Goal: Task Accomplishment & Management: Use online tool/utility

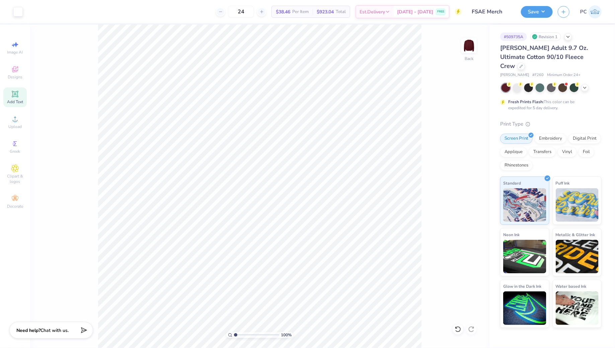
click at [21, 97] on div "Add Text" at bounding box center [14, 97] width 23 height 20
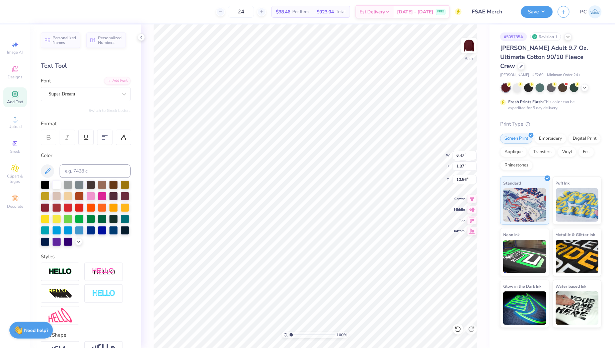
scroll to position [0, 0]
type textarea "[US_STATE] A&M FORMULA SAE"
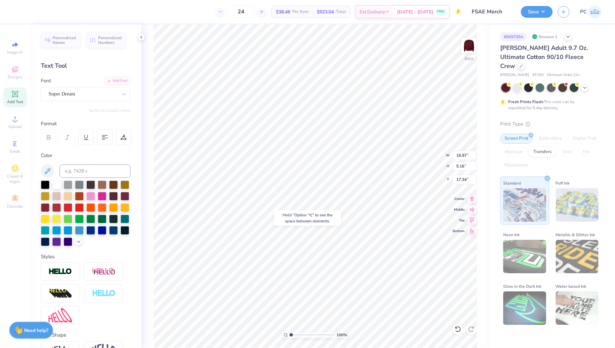
type input "17.34"
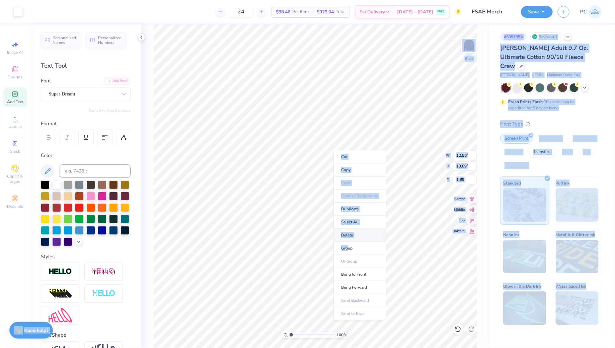
click at [392, 233] on body "Art colors 24 $38.46 Per Item $923.04 Total Est. Delivery [DATE] - [DATE] FREE …" at bounding box center [307, 174] width 615 height 348
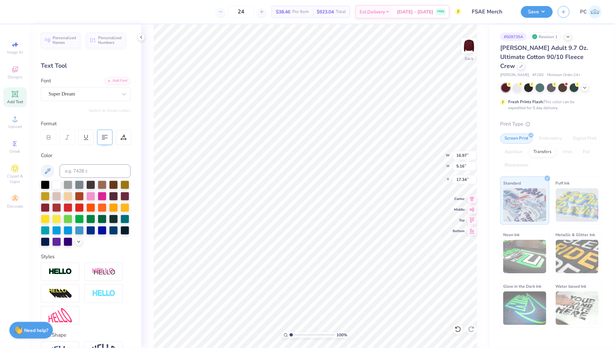
click at [104, 140] on icon at bounding box center [105, 137] width 6 height 6
click at [90, 92] on div "Super Dream" at bounding box center [83, 94] width 70 height 10
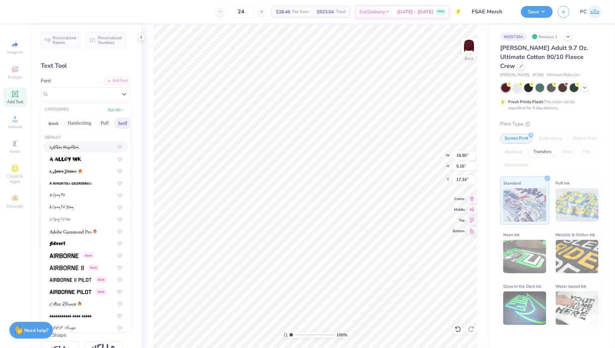
click at [115, 124] on button "Serif" at bounding box center [122, 123] width 16 height 11
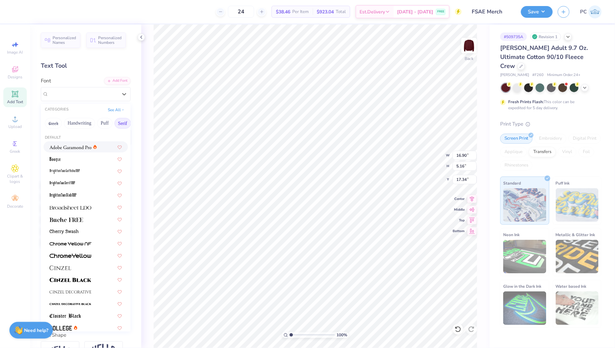
click at [87, 145] on img at bounding box center [71, 147] width 42 height 5
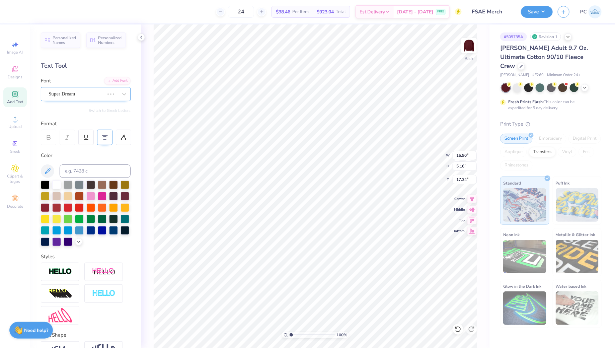
click at [105, 91] on div "Super Dream" at bounding box center [76, 94] width 57 height 10
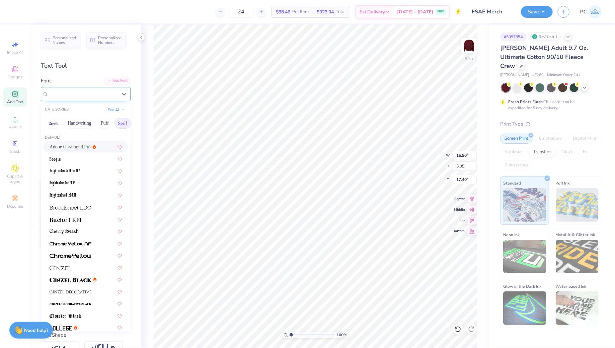
type input "17.78"
type input "5.05"
type input "17.40"
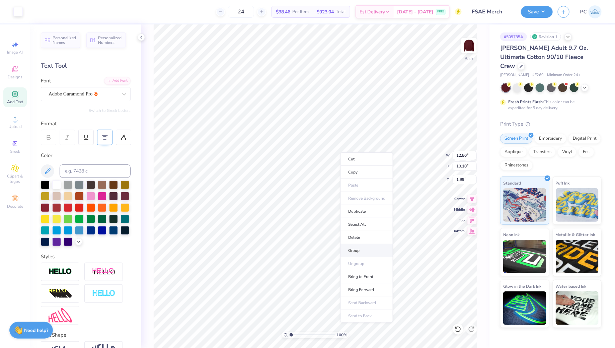
click at [359, 251] on li "Group" at bounding box center [366, 250] width 53 height 13
type input "10.06"
type input "8.13"
type input "3.96"
type input "3.00"
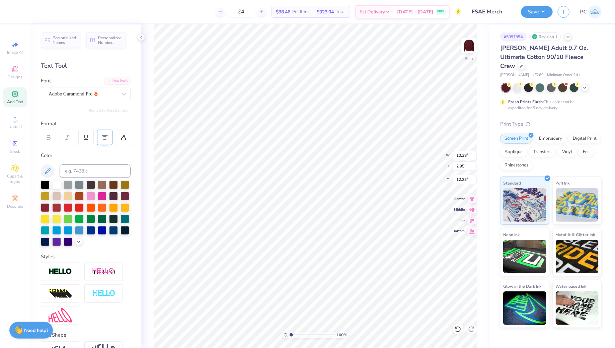
type input "12.23"
type input "7.34"
type input "2.09"
type input "13.10"
type input "11.79"
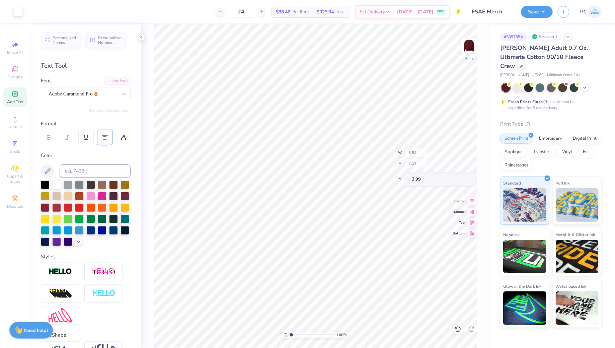
type input "8.84"
type input "7.14"
type input "3.99"
type input "3.00"
type input "10.95"
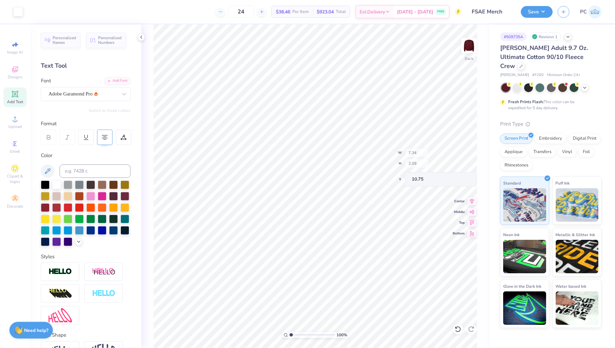
type input "10.75"
type input "6.47"
type input "1.84"
type input "10.90"
type input "10.58"
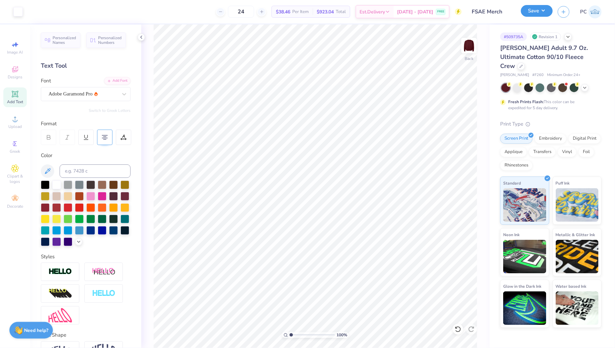
click at [545, 5] on button "Save" at bounding box center [537, 11] width 32 height 12
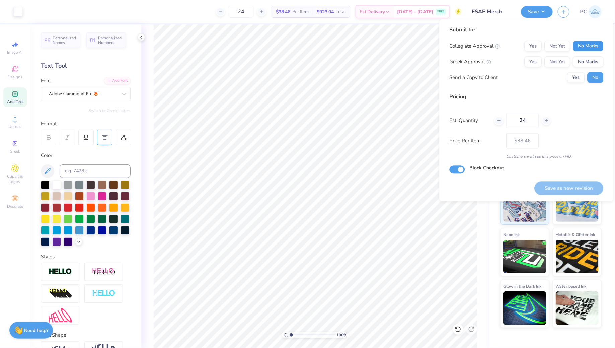
click at [590, 43] on button "No Marks" at bounding box center [588, 46] width 30 height 11
click at [583, 58] on button "No Marks" at bounding box center [588, 62] width 30 height 11
click at [553, 186] on button "Save as new revision" at bounding box center [568, 188] width 69 height 14
type input "– –"
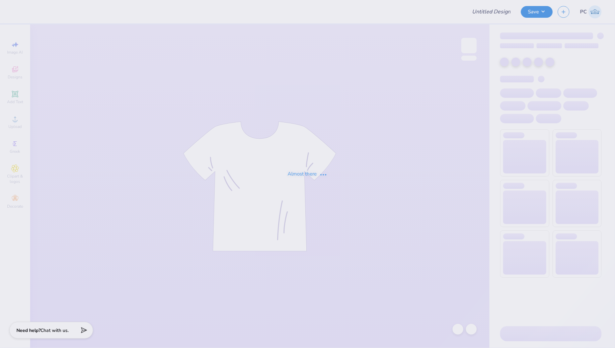
type input "Formula Sae- Merch"
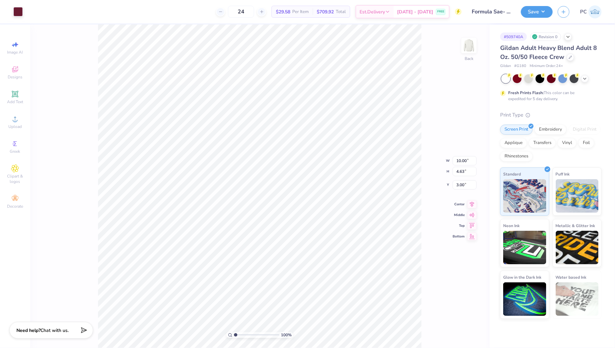
type input "7.49"
type input "3.47"
type input "4.16"
type input "3.00"
type input "2.77"
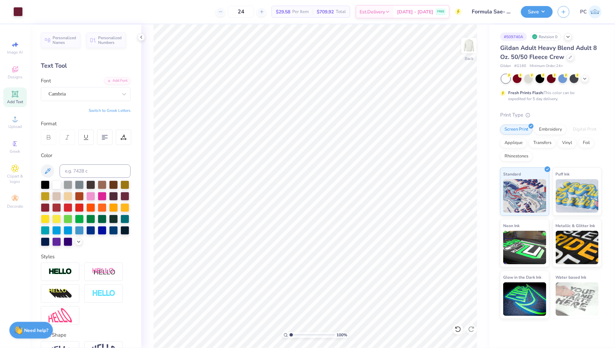
click at [15, 98] on icon at bounding box center [15, 94] width 8 height 8
type textarea "FORMULA SAE"
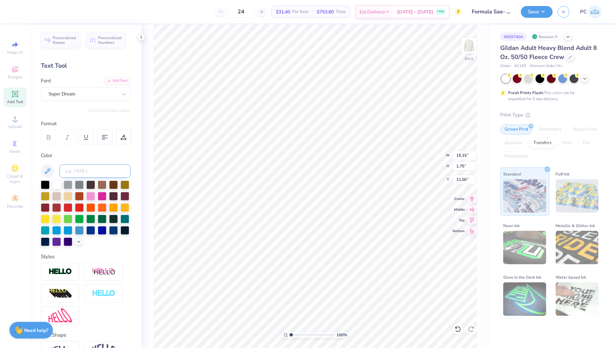
click at [79, 171] on input at bounding box center [95, 170] width 71 height 13
type input "7421"
click at [60, 89] on div at bounding box center [83, 93] width 69 height 9
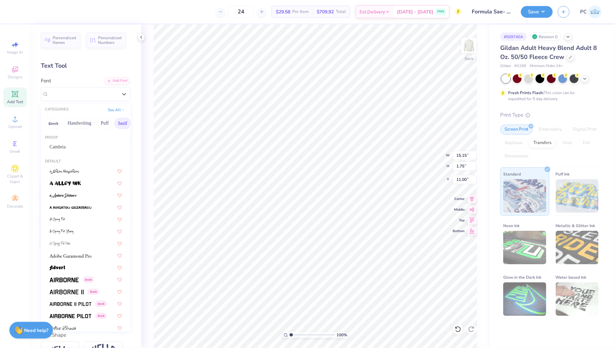
click at [115, 122] on button "Serif" at bounding box center [122, 123] width 16 height 11
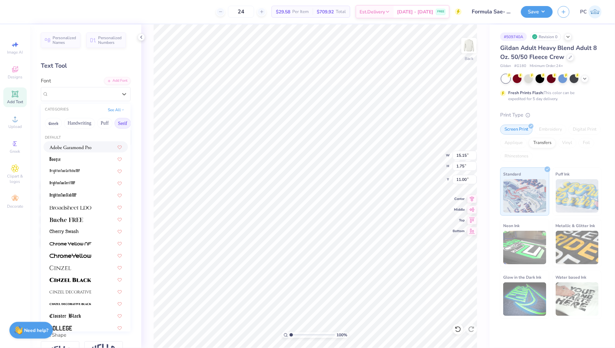
click at [69, 150] on span at bounding box center [71, 146] width 42 height 7
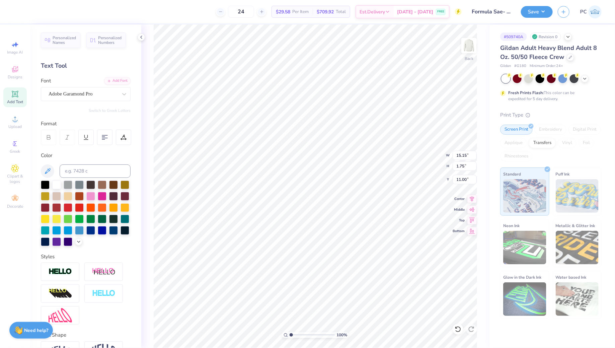
type input "1.56"
type input "11.09"
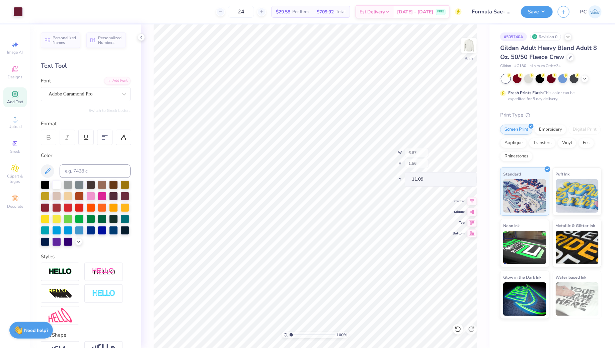
type input "6.67"
type input "0.69"
type input "11.97"
type input "6.55"
type input "4.90"
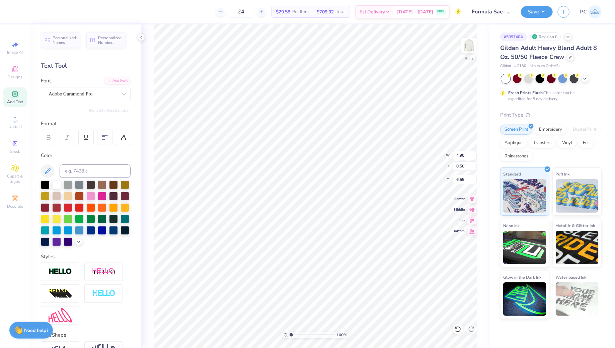
type input "0.50"
type input "6.73"
type input "6.54"
click at [44, 180] on div at bounding box center [45, 184] width 9 height 9
click at [13, 91] on icon at bounding box center [15, 94] width 8 height 8
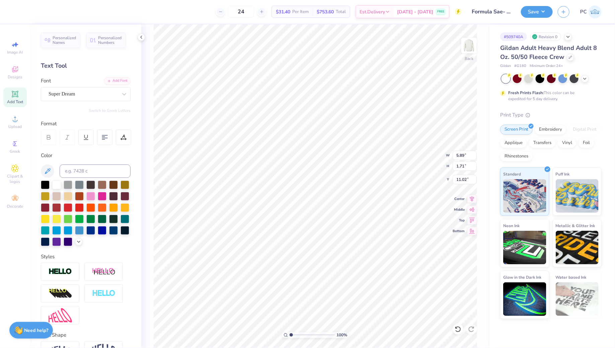
scroll to position [0, 1]
type textarea "[US_STATE] A&M"
click at [55, 91] on div "Super Dream" at bounding box center [83, 94] width 70 height 10
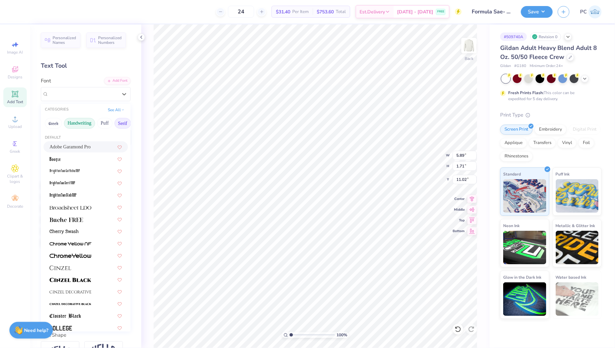
click at [91, 119] on button "Handwriting" at bounding box center [79, 123] width 31 height 11
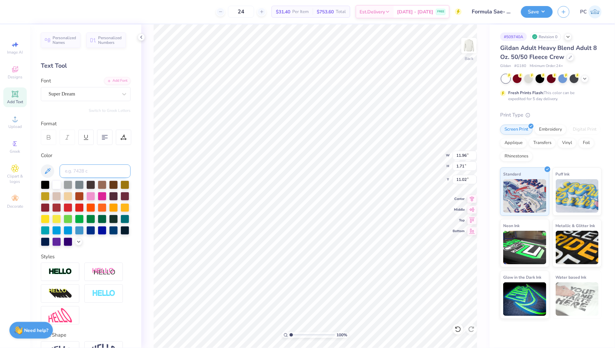
click at [91, 173] on input at bounding box center [95, 170] width 71 height 13
type input "&"
type input "7421"
click at [145, 153] on div "100 % Back W 11.96 11.96 " H 1.71 1.71 " Y 11.02 11.02 " Center Middle Top Bott…" at bounding box center [315, 185] width 348 height 323
click at [79, 96] on div "Super Dream" at bounding box center [83, 94] width 70 height 10
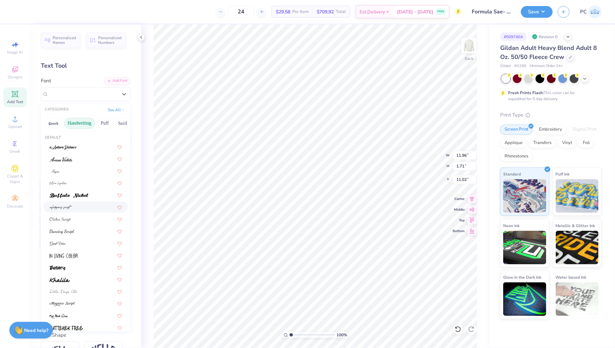
click at [80, 207] on div at bounding box center [86, 206] width 72 height 7
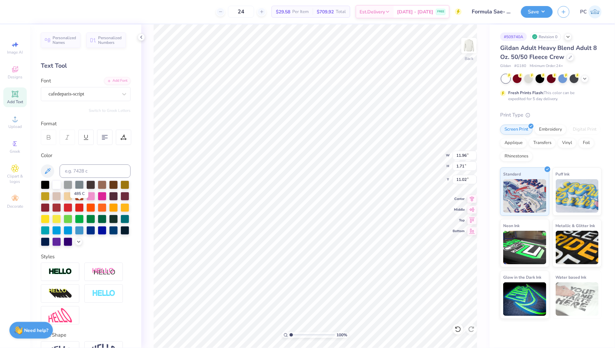
type input "8.54"
type input "2.29"
type input "10.73"
click at [67, 93] on div "cafedeparis-script" at bounding box center [83, 94] width 70 height 10
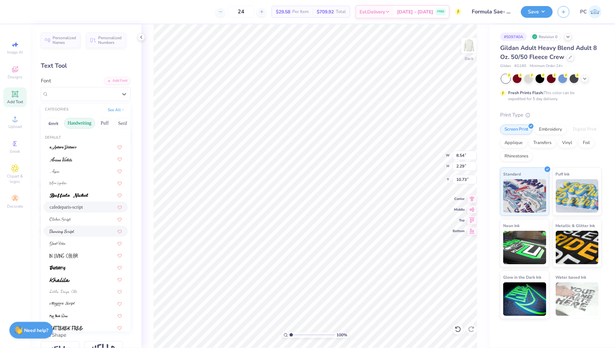
scroll to position [152, 0]
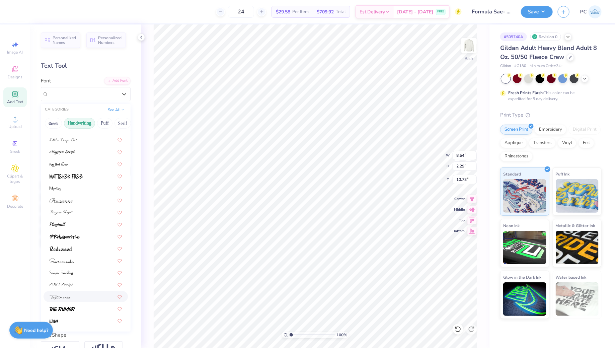
click at [68, 298] on img at bounding box center [60, 296] width 21 height 5
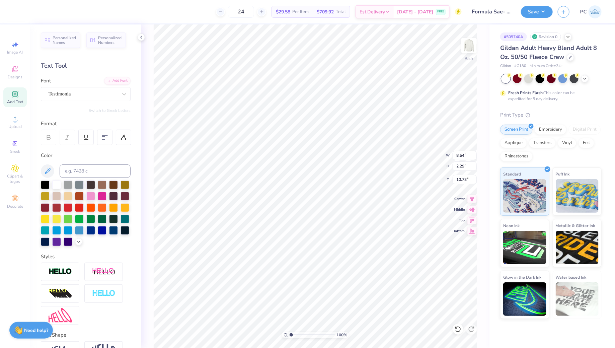
type input "12.34"
type input "2.11"
type input "10.82"
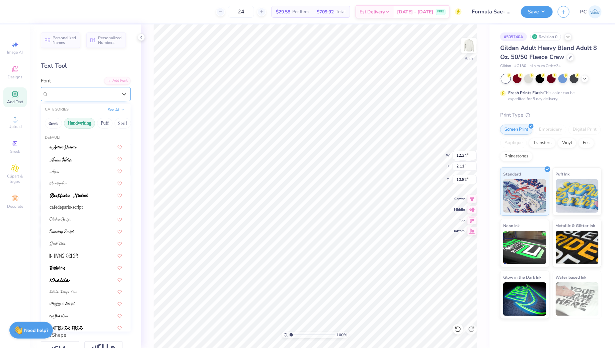
click at [82, 98] on div "Testimonia" at bounding box center [83, 94] width 70 height 10
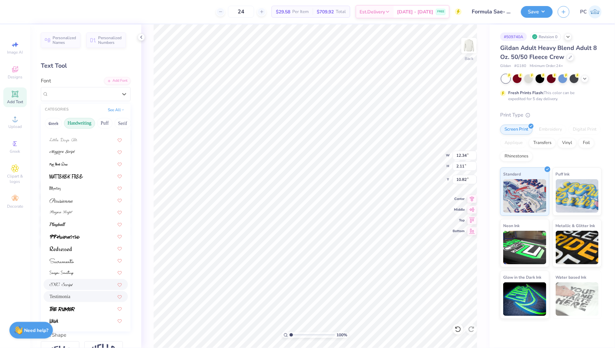
click at [82, 282] on div at bounding box center [86, 284] width 72 height 7
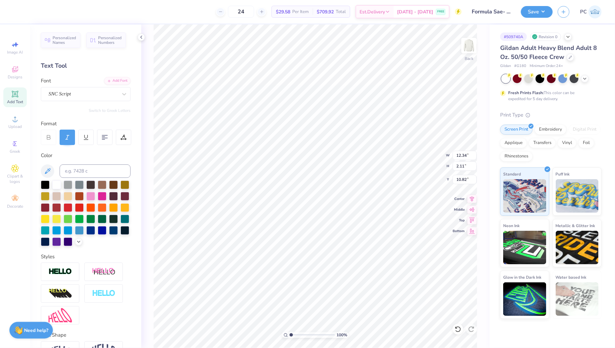
type input "10.03"
type input "1.47"
type input "11.14"
click at [61, 93] on div "SNC Script" at bounding box center [83, 94] width 70 height 10
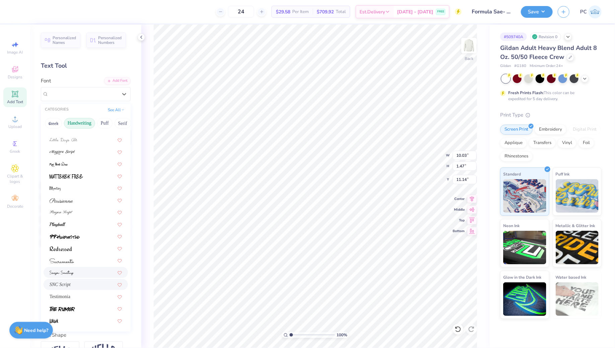
drag, startPoint x: 72, startPoint y: 279, endPoint x: 72, endPoint y: 271, distance: 7.4
click at [72, 271] on div "cafedeparis-script SNC Script Testimonia" at bounding box center [86, 158] width 90 height 336
click at [72, 271] on img at bounding box center [62, 272] width 24 height 5
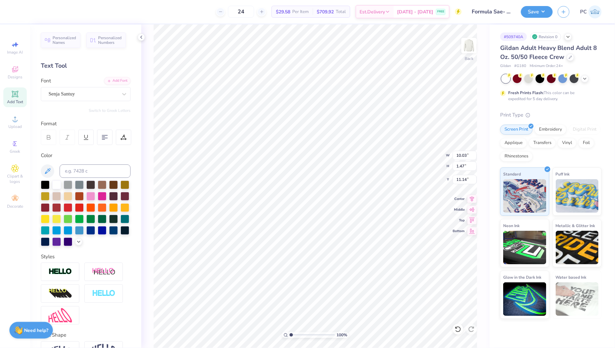
type input "9.77"
type input "1.87"
type input "10.94"
click at [70, 89] on div at bounding box center [83, 93] width 69 height 9
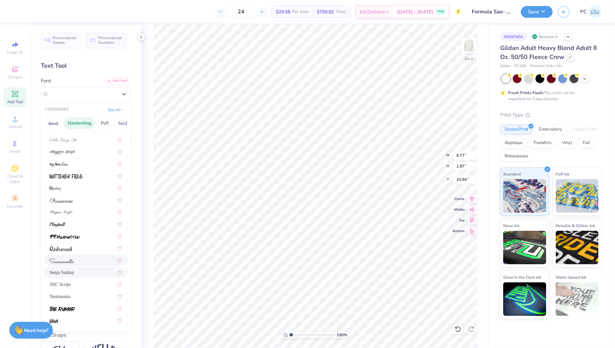
click at [79, 264] on div at bounding box center [86, 260] width 84 height 11
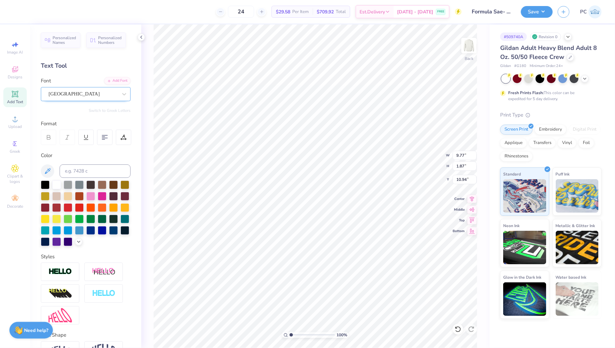
type input "12.62"
type input "1.88"
type input "10.93"
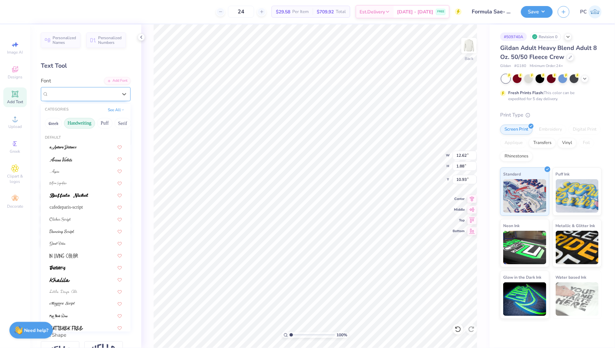
click at [78, 89] on div at bounding box center [83, 93] width 69 height 9
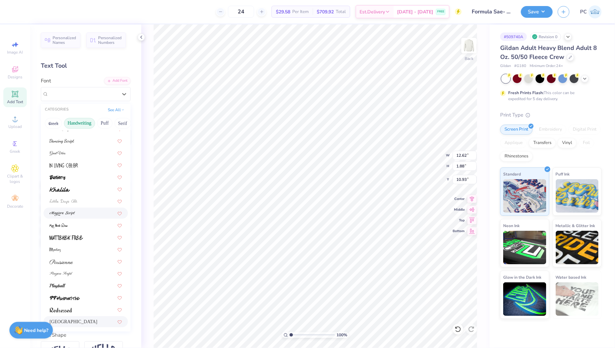
scroll to position [91, 0]
click at [83, 246] on div at bounding box center [86, 248] width 72 height 7
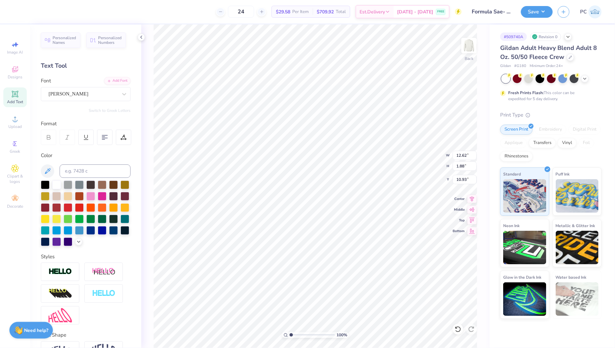
type input "9.79"
type input "2.31"
type input "10.72"
click at [72, 96] on div "[PERSON_NAME]" at bounding box center [83, 94] width 70 height 10
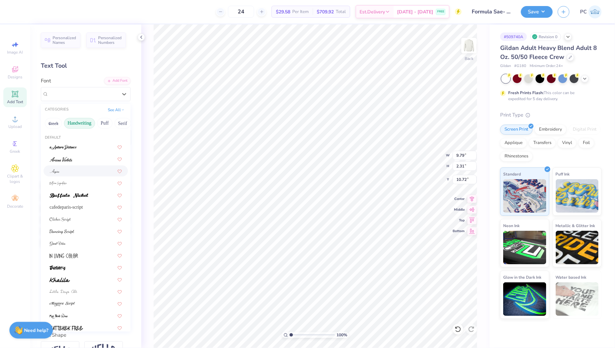
click at [77, 173] on div at bounding box center [86, 170] width 72 height 7
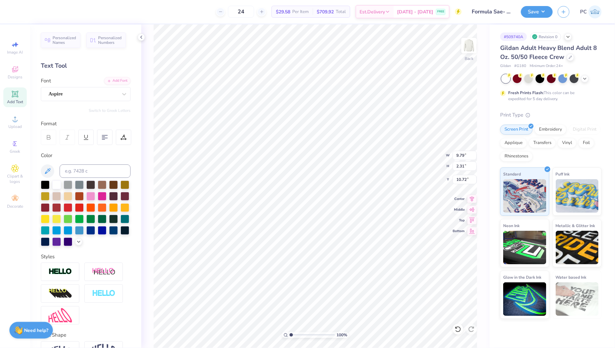
type input "9.45"
type input "1.91"
type input "10.92"
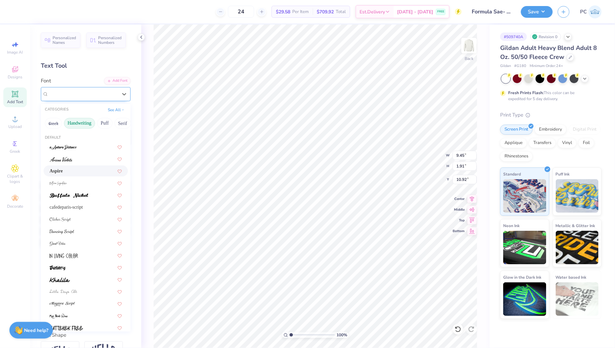
click at [95, 92] on div "Aspire" at bounding box center [83, 94] width 70 height 10
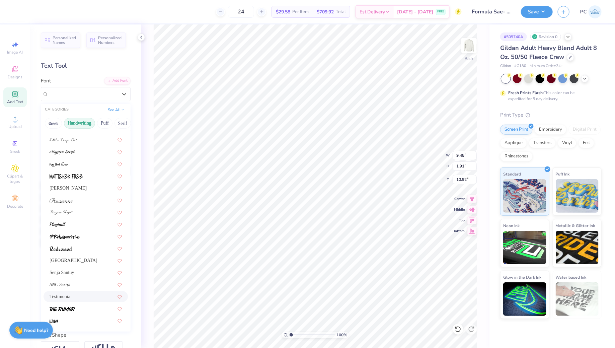
click at [79, 294] on div "Testimonia" at bounding box center [86, 296] width 72 height 7
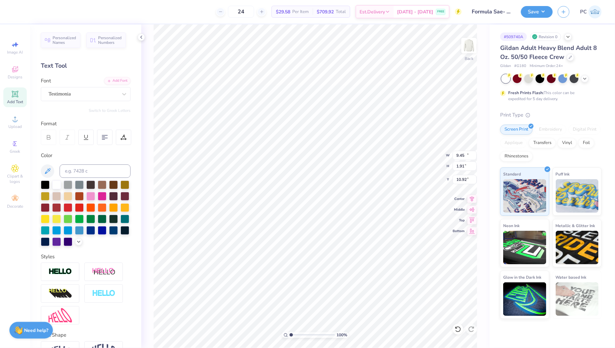
type input "12.34"
type input "2.11"
type input "10.82"
type input "8.56"
type input "1.47"
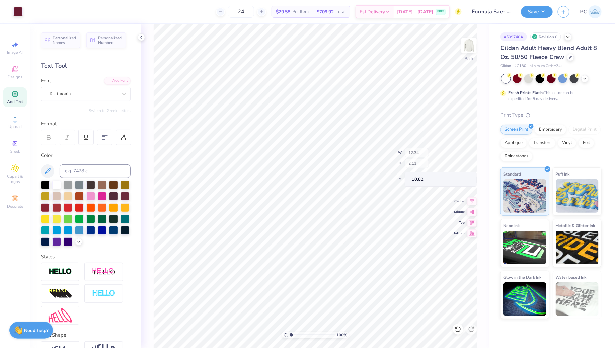
type input "11.47"
type input "3.65"
type input "0.63"
type input "12.31"
type input "7.32"
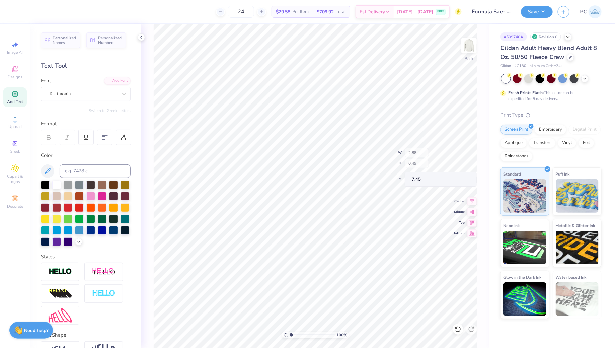
type input "2.88"
type input "0.49"
type input "7.45"
type input "7.24"
click at [532, 13] on button "Save" at bounding box center [537, 11] width 32 height 12
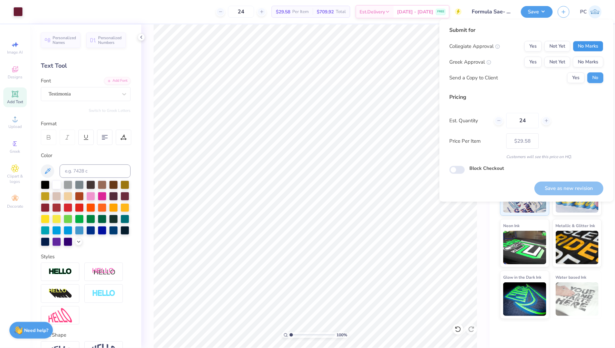
click at [589, 47] on button "No Marks" at bounding box center [588, 46] width 30 height 11
click at [586, 63] on button "No Marks" at bounding box center [588, 62] width 30 height 11
click at [556, 189] on button "Save as new revision" at bounding box center [568, 188] width 69 height 14
type input "– –"
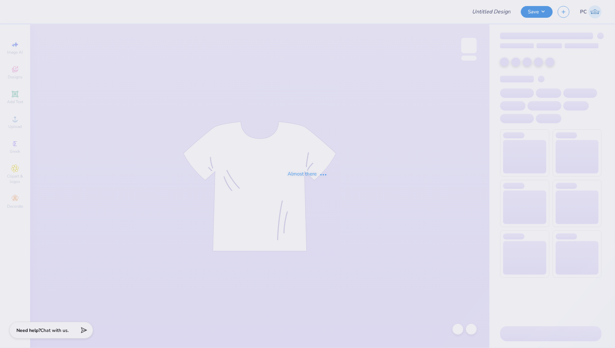
type input "FSAE Merch"
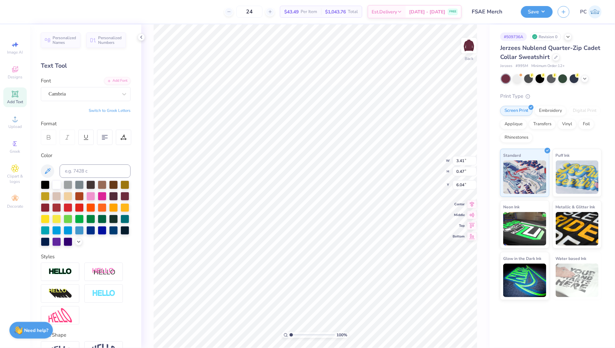
scroll to position [0, 1]
type textarea "FORMULA SAE"
click at [23, 12] on div at bounding box center [17, 10] width 9 height 9
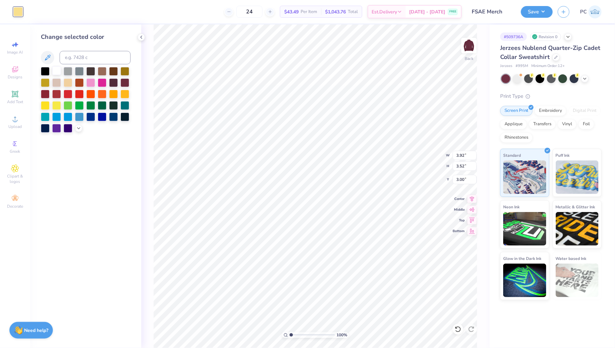
click at [59, 73] on div at bounding box center [56, 70] width 9 height 9
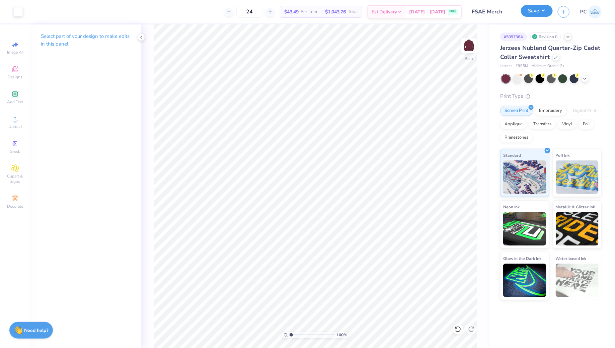
click at [536, 8] on button "Save" at bounding box center [537, 11] width 32 height 12
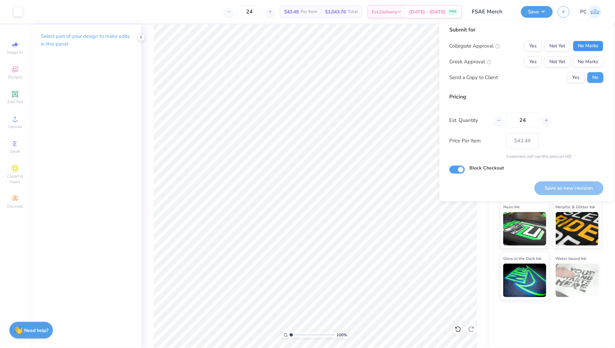
click at [593, 45] on button "No Marks" at bounding box center [588, 46] width 30 height 11
click at [586, 66] on button "No Marks" at bounding box center [588, 62] width 30 height 11
click at [562, 189] on button "Save as new revision" at bounding box center [568, 188] width 69 height 14
type input "$43.49"
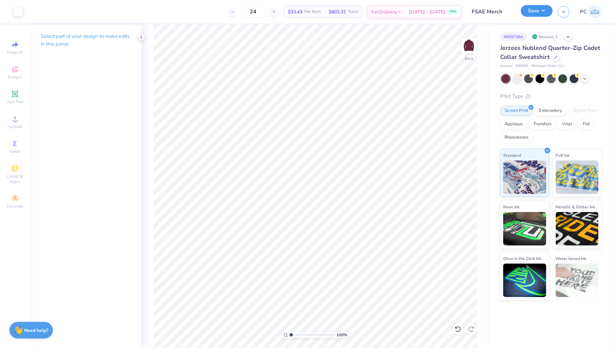
click at [531, 10] on button "Save" at bounding box center [537, 11] width 32 height 12
